Goal: Find specific page/section

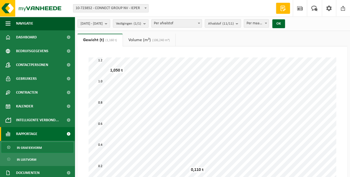
scroll to position [30, 0]
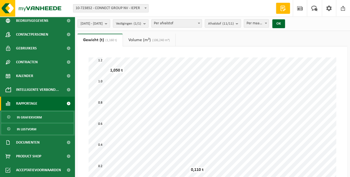
click at [32, 130] on span "In lijstvorm" at bounding box center [26, 129] width 19 height 11
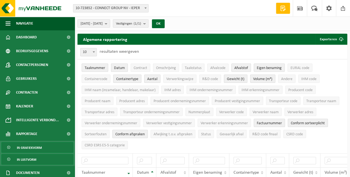
click at [25, 148] on span "In grafiekvorm" at bounding box center [29, 148] width 25 height 11
